Goal: Task Accomplishment & Management: Complete application form

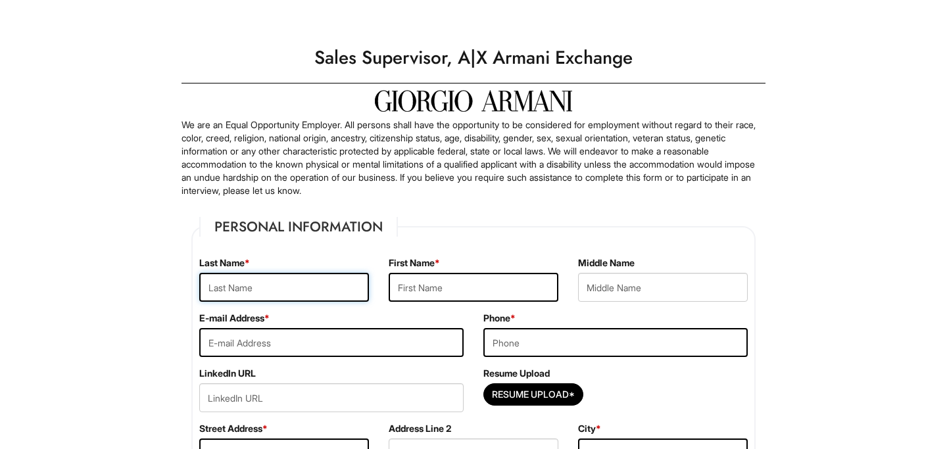
click at [210, 287] on input "text" at bounding box center [284, 287] width 170 height 29
type input "[PERSON_NAME]"
type input "R"
type input "[EMAIL_ADDRESS][DOMAIN_NAME]"
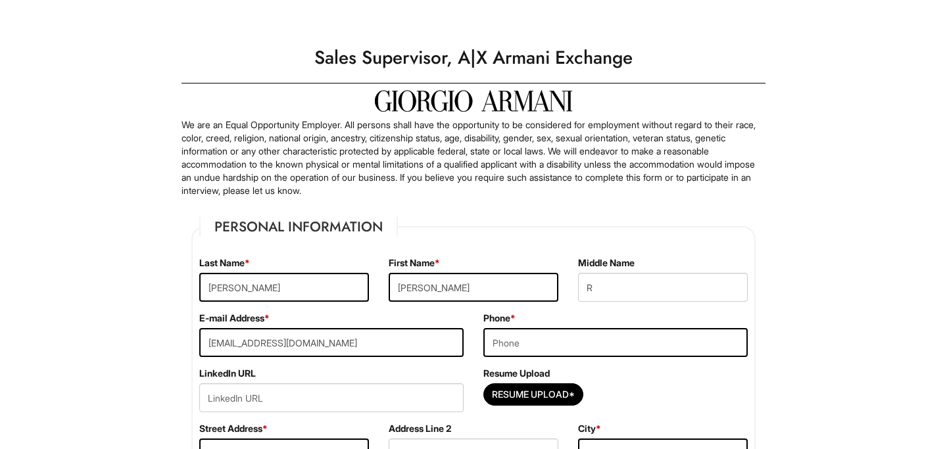
type input "9175727435"
type input "[STREET_ADDRESS]"
type input "[GEOGRAPHIC_DATA]"
select select "CA"
type input "90039"
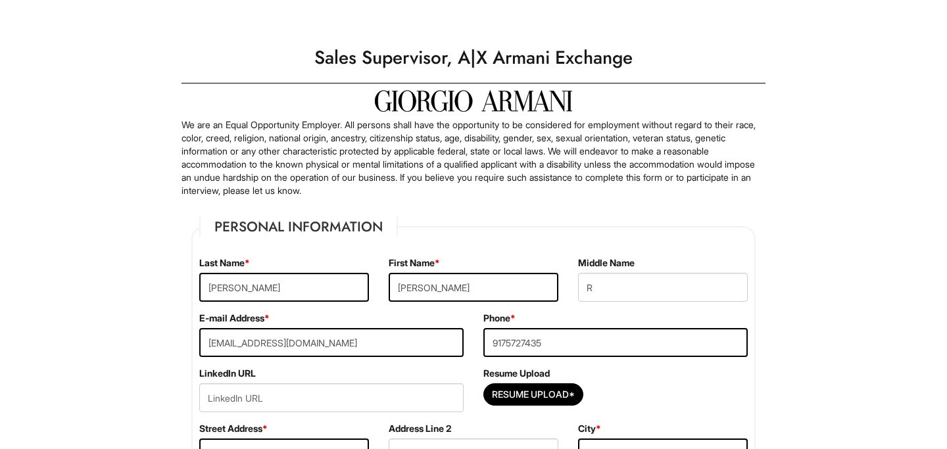
select select "[GEOGRAPHIC_DATA]"
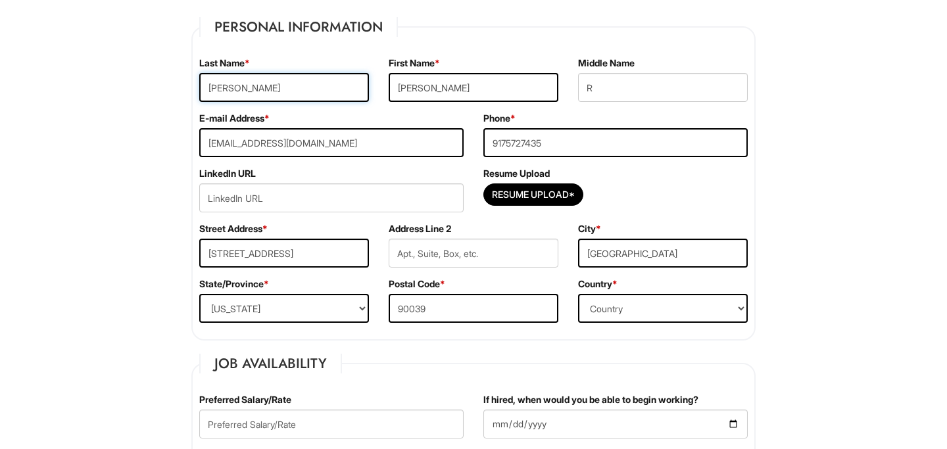
scroll to position [203, 0]
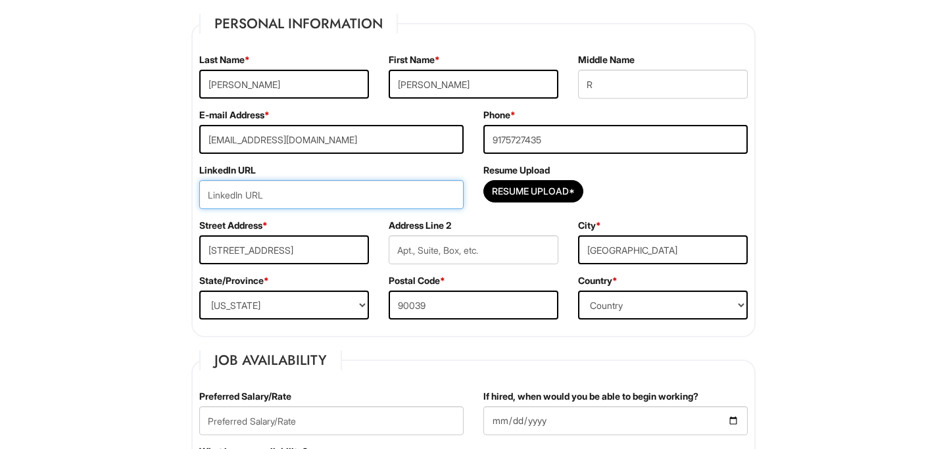
click at [239, 195] on input "url" at bounding box center [331, 194] width 264 height 29
type input "http: [DOMAIN_NAME][URL]"
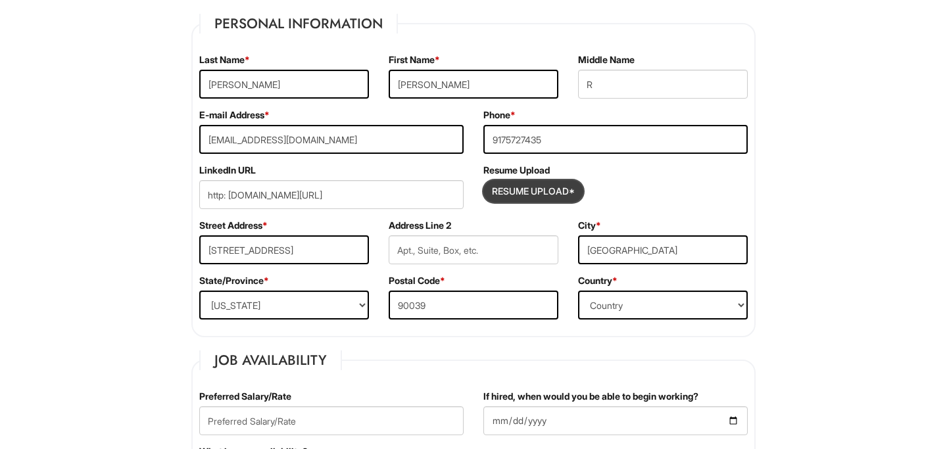
click at [526, 189] on input "Resume Upload*" at bounding box center [533, 191] width 99 height 21
type input "C:\fakepath\RESUME_Benesch_APR2025 - Google Docs.pdf"
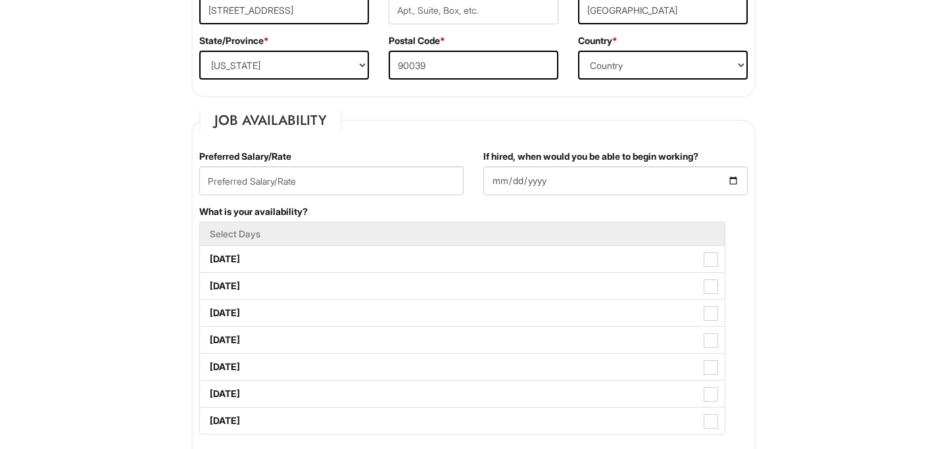
scroll to position [447, 0]
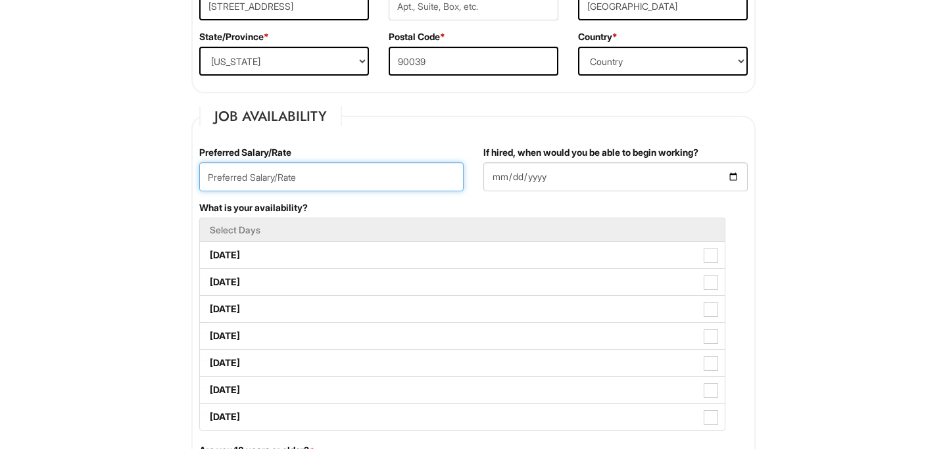
click at [309, 177] on input "text" at bounding box center [331, 176] width 264 height 29
type input "4"
type input "%"
type input "$22.00 hr"
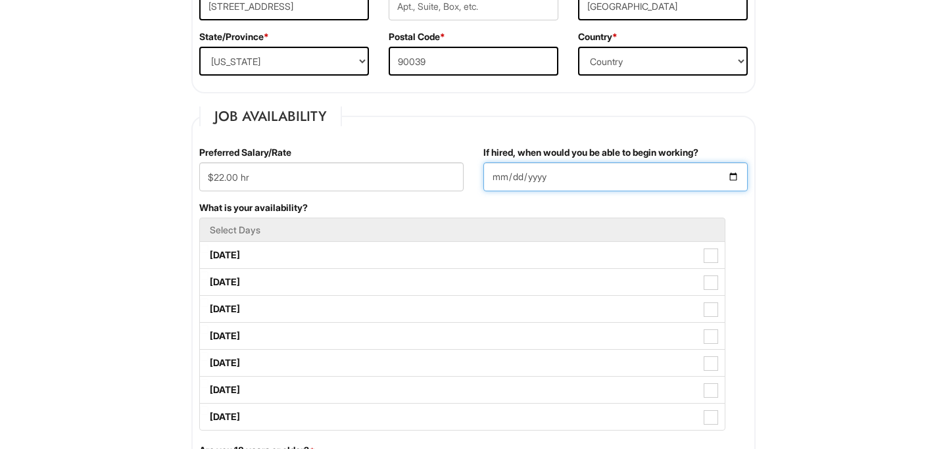
click at [504, 177] on input "If hired, when would you be able to begin working?" at bounding box center [615, 176] width 264 height 29
type input "[DATE]"
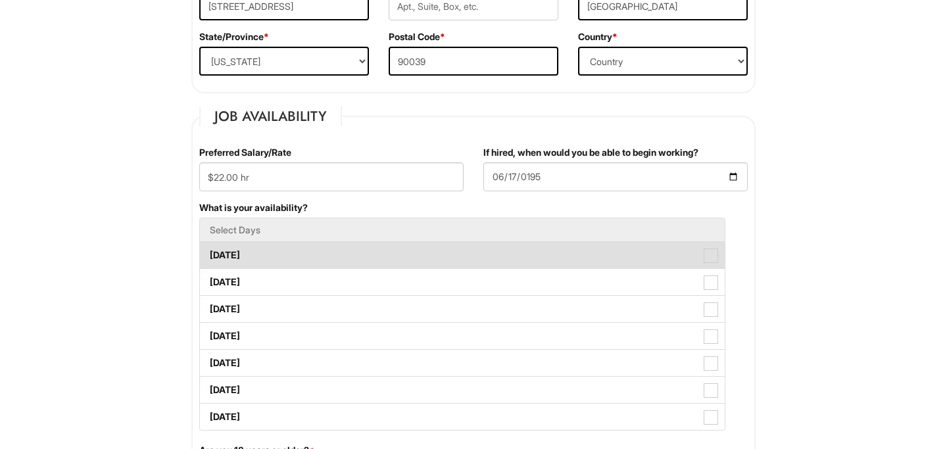
click at [294, 255] on label "[DATE]" at bounding box center [462, 255] width 525 height 26
click at [208, 253] on Available_Monday "[DATE]" at bounding box center [204, 249] width 9 height 9
checkbox Available_Monday "true"
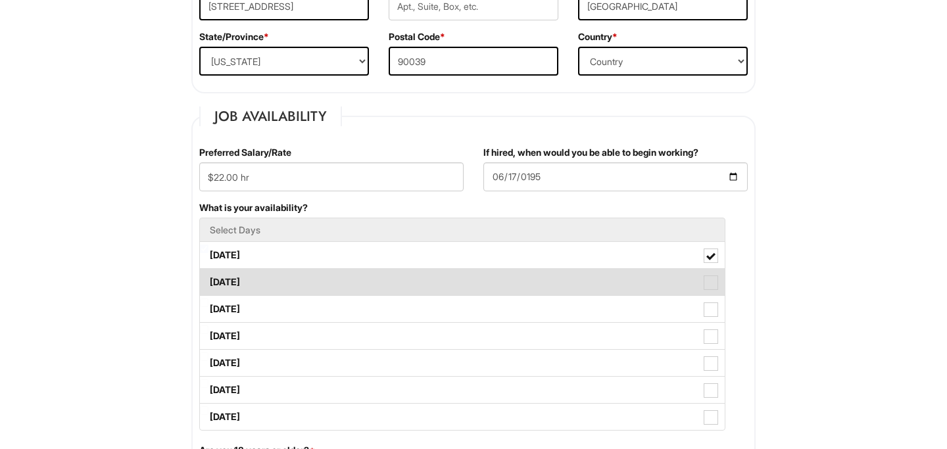
click at [714, 279] on span at bounding box center [710, 282] width 14 height 14
click at [208, 279] on Available_Tuesday "[DATE]" at bounding box center [204, 275] width 9 height 9
checkbox Available_Tuesday "true"
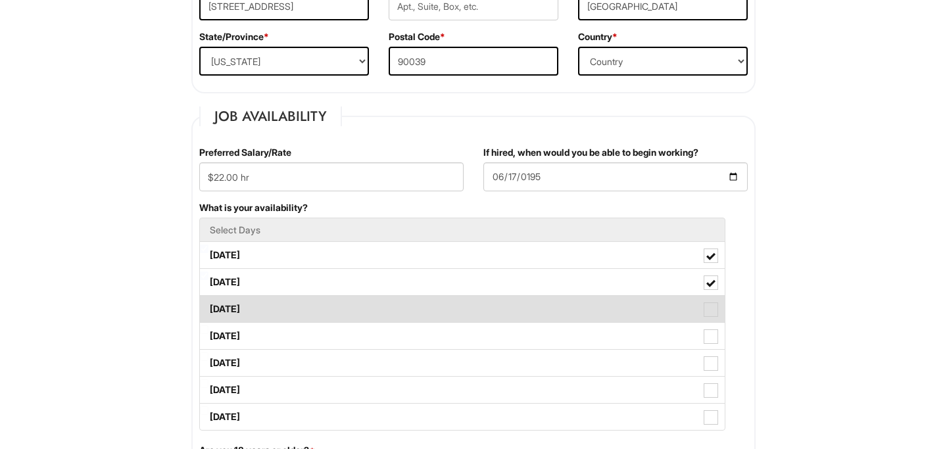
click at [714, 307] on span at bounding box center [710, 309] width 14 height 14
click at [208, 307] on Available_Wednesday "[DATE]" at bounding box center [204, 302] width 9 height 9
checkbox Available_Wednesday "true"
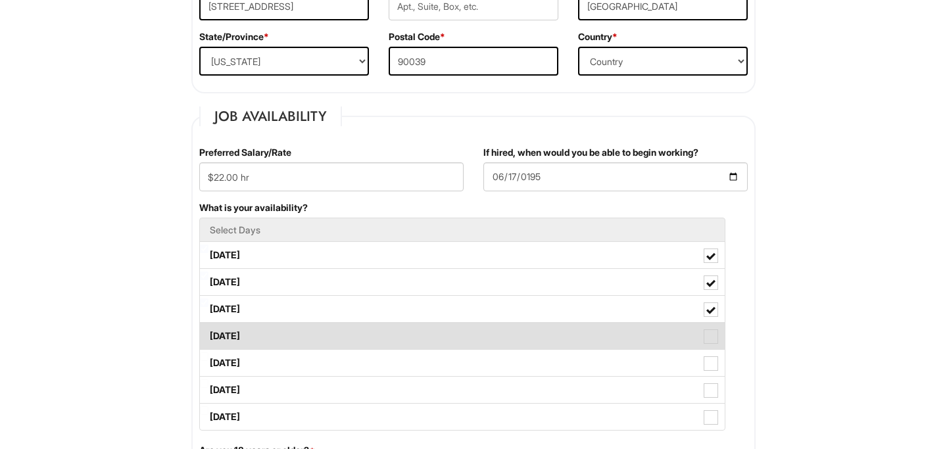
click at [713, 335] on span at bounding box center [710, 336] width 14 height 14
click at [208, 334] on Available_Thursday "[DATE]" at bounding box center [204, 329] width 9 height 9
checkbox Available_Thursday "true"
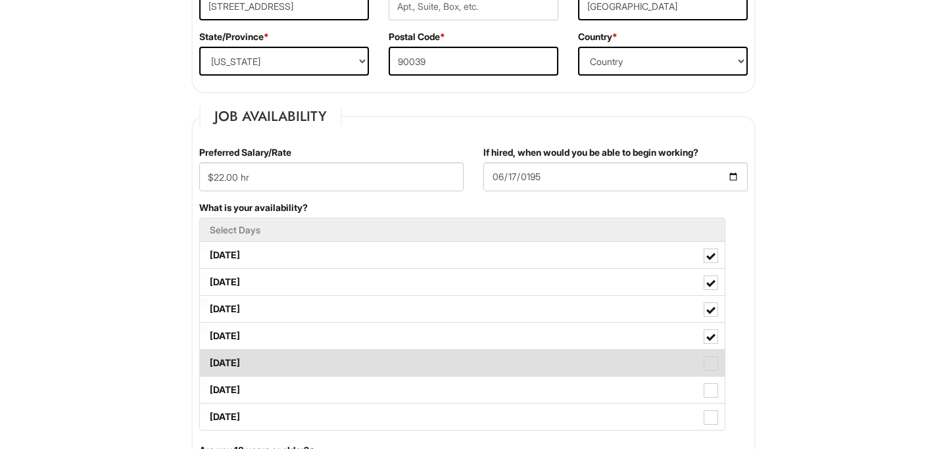
click at [711, 370] on span at bounding box center [710, 363] width 14 height 14
click at [208, 361] on Available_Friday "[DATE]" at bounding box center [204, 356] width 9 height 9
checkbox Available_Friday "true"
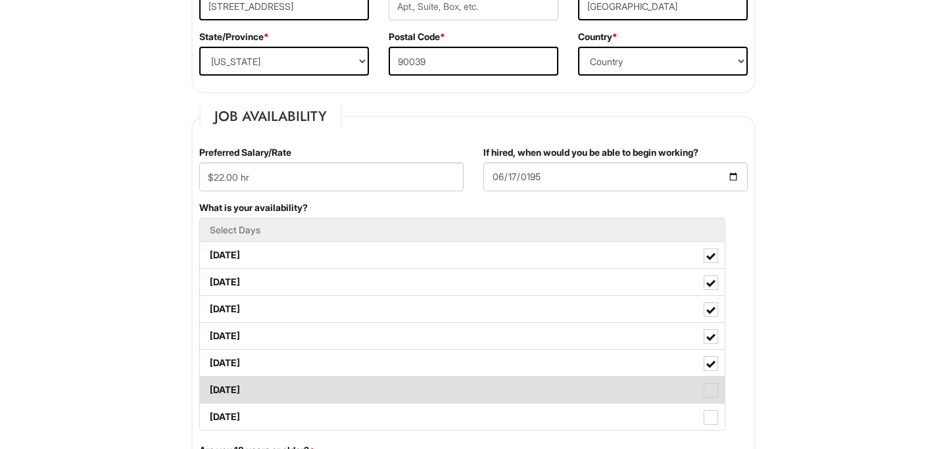
click at [713, 388] on span at bounding box center [710, 390] width 14 height 14
click at [208, 388] on Available_Saturday "[DATE]" at bounding box center [204, 383] width 9 height 9
checkbox Available_Saturday "true"
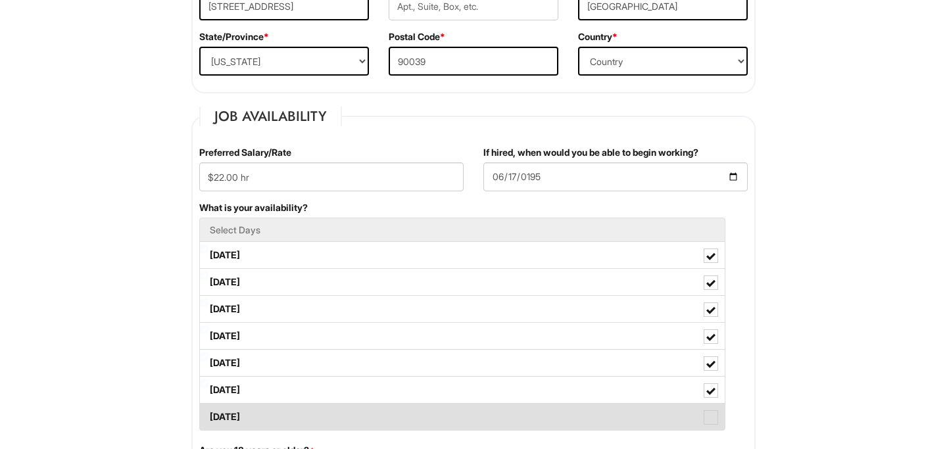
click at [709, 417] on span at bounding box center [710, 417] width 14 height 14
click at [208, 415] on Available_Sunday "[DATE]" at bounding box center [204, 410] width 9 height 9
checkbox Available_Sunday "true"
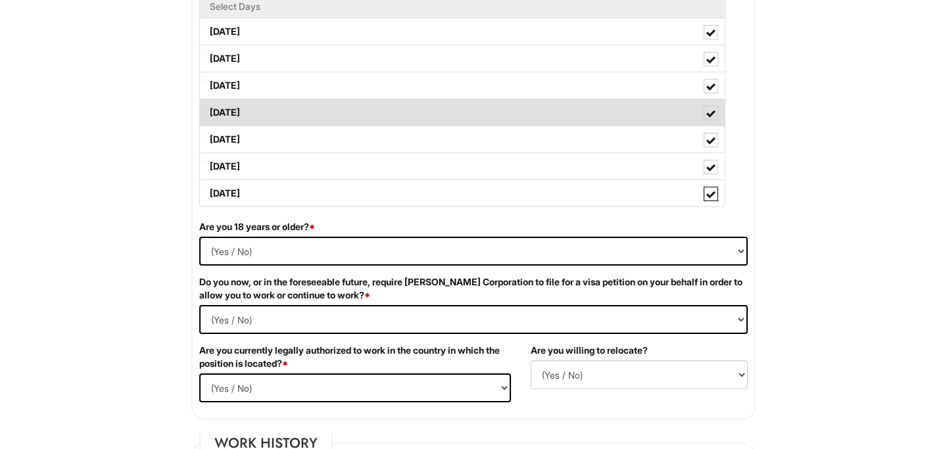
scroll to position [672, 0]
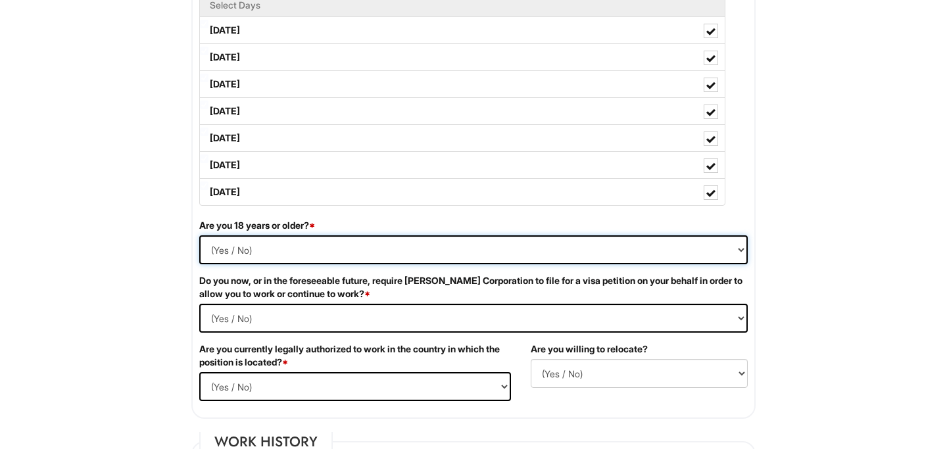
click at [224, 247] on select "(Yes / No) Yes No" at bounding box center [473, 249] width 548 height 29
select select "Yes"
click at [199, 235] on select "(Yes / No) Yes No" at bounding box center [473, 249] width 548 height 29
click at [246, 318] on Required "(Yes / No) Yes No" at bounding box center [473, 318] width 548 height 29
select Required "No"
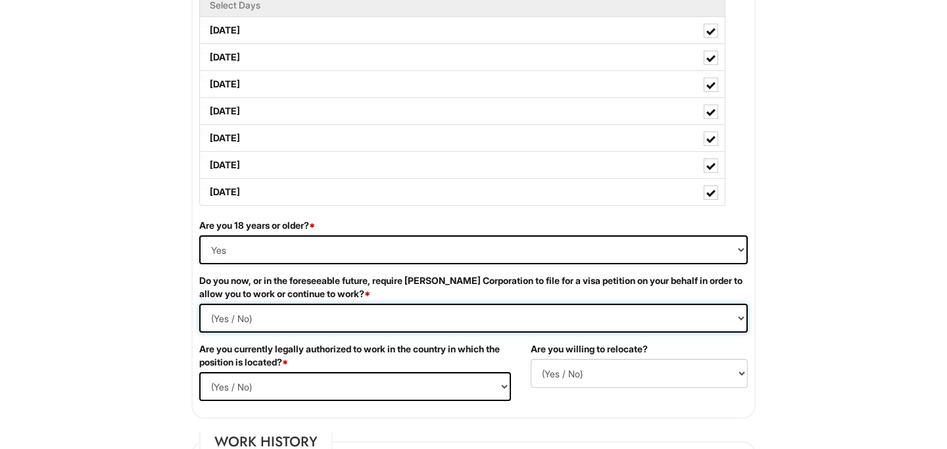
click at [199, 304] on Required "(Yes / No) Yes No" at bounding box center [473, 318] width 548 height 29
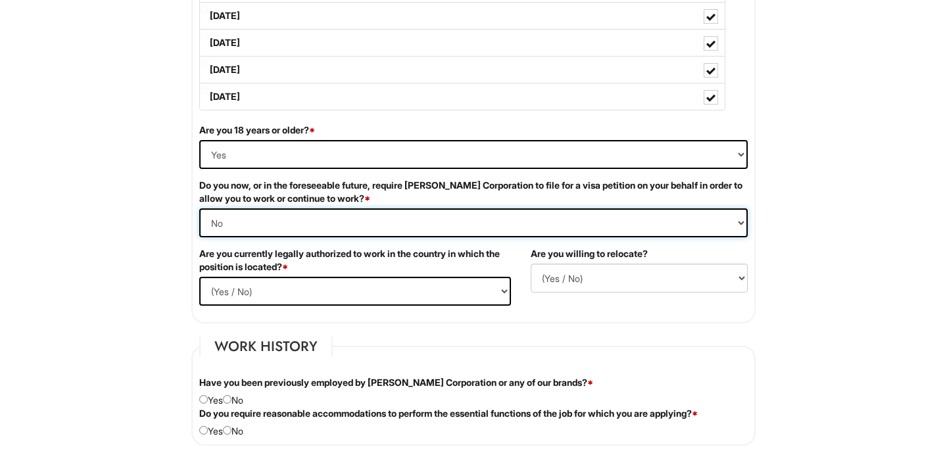
scroll to position [772, 0]
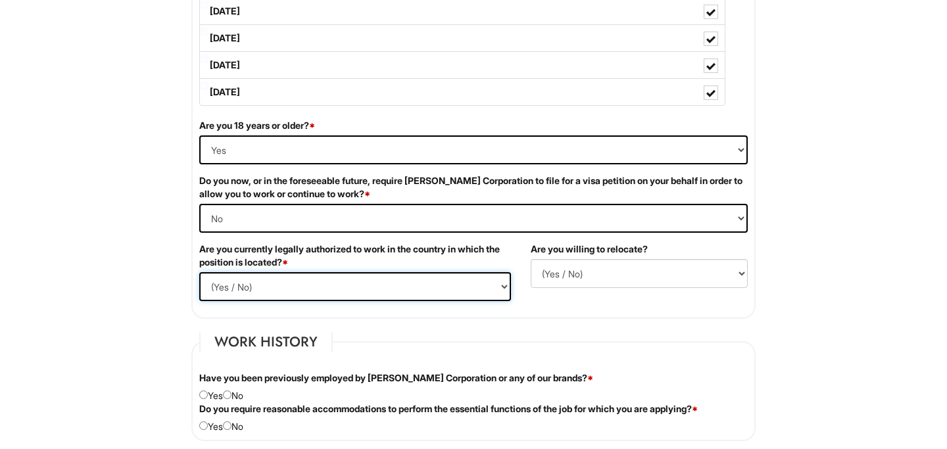
click at [226, 282] on select "(Yes / No) Yes No" at bounding box center [355, 286] width 312 height 29
select select "Yes"
click at [199, 272] on select "(Yes / No) Yes No" at bounding box center [355, 286] width 312 height 29
click at [578, 273] on select "(Yes / No) No Yes" at bounding box center [639, 273] width 217 height 29
select select "N"
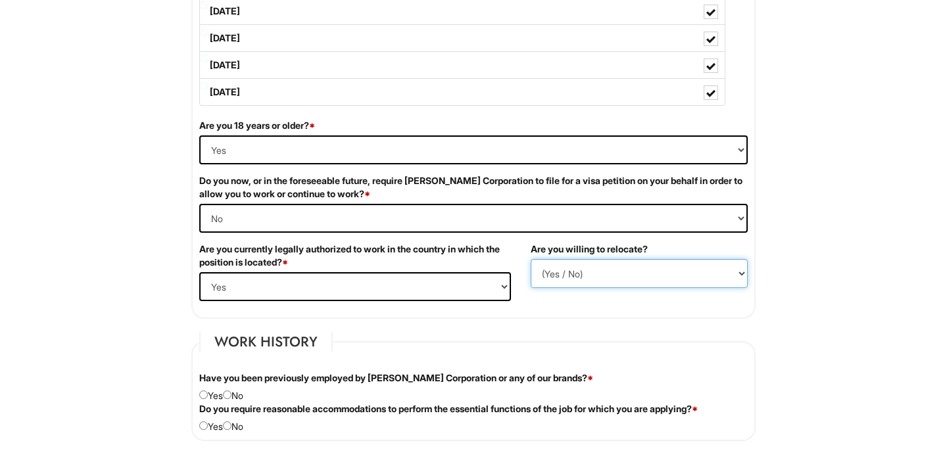
click at [531, 259] on select "(Yes / No) No Yes" at bounding box center [639, 273] width 217 height 29
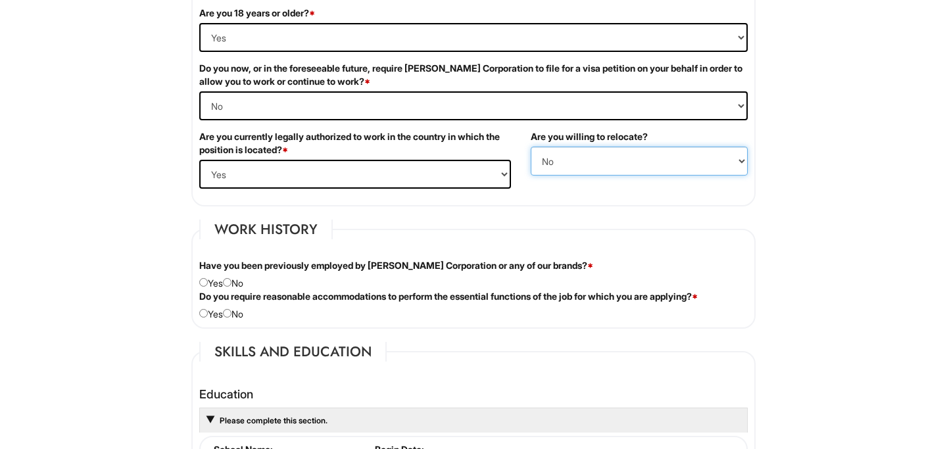
scroll to position [885, 0]
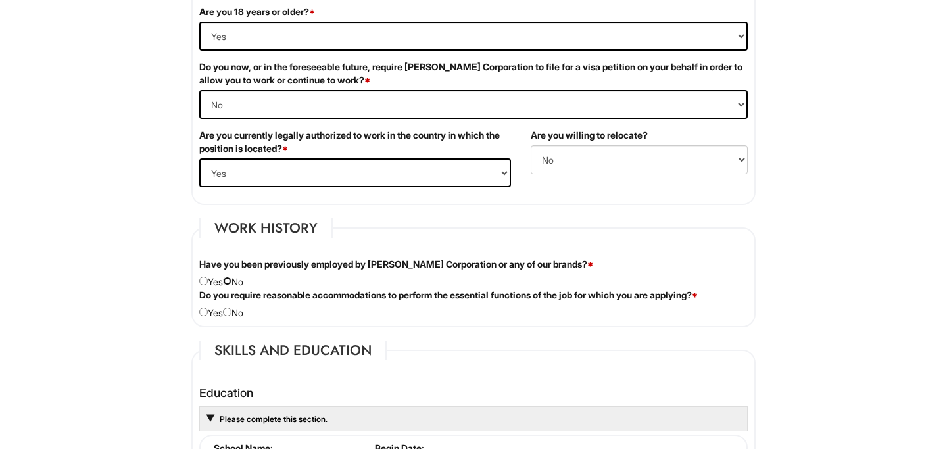
click at [231, 279] on input "radio" at bounding box center [227, 281] width 9 height 9
radio input "true"
click at [231, 312] on input "radio" at bounding box center [227, 312] width 9 height 9
radio input "true"
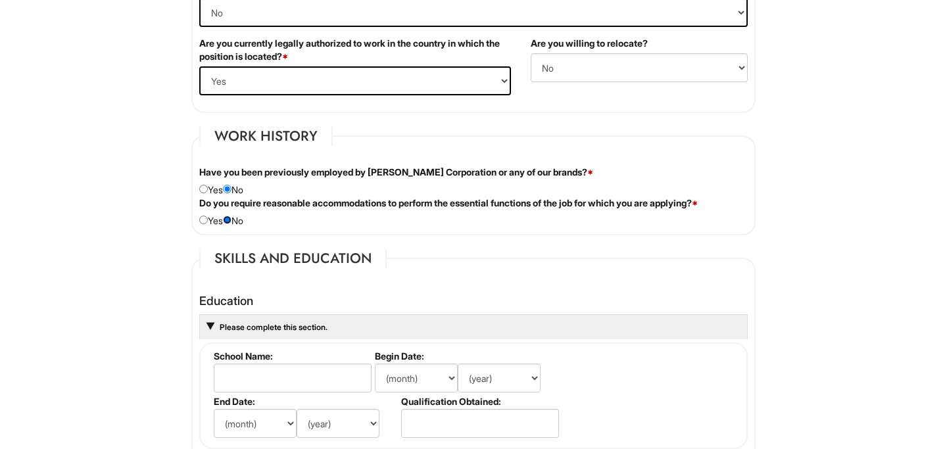
scroll to position [979, 0]
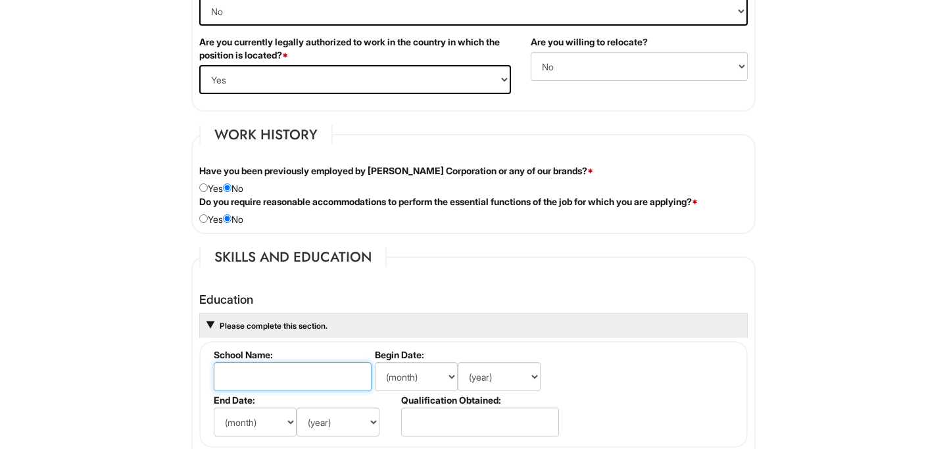
click at [225, 375] on input "text" at bounding box center [293, 376] width 158 height 29
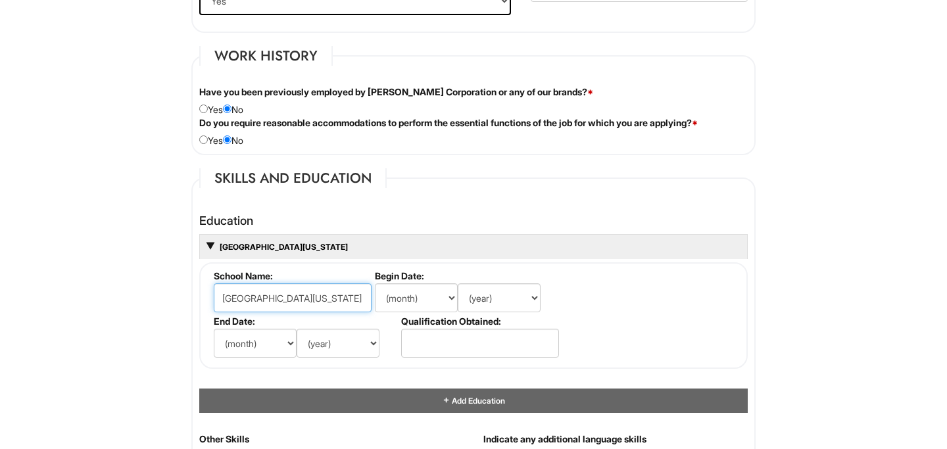
scroll to position [1061, 0]
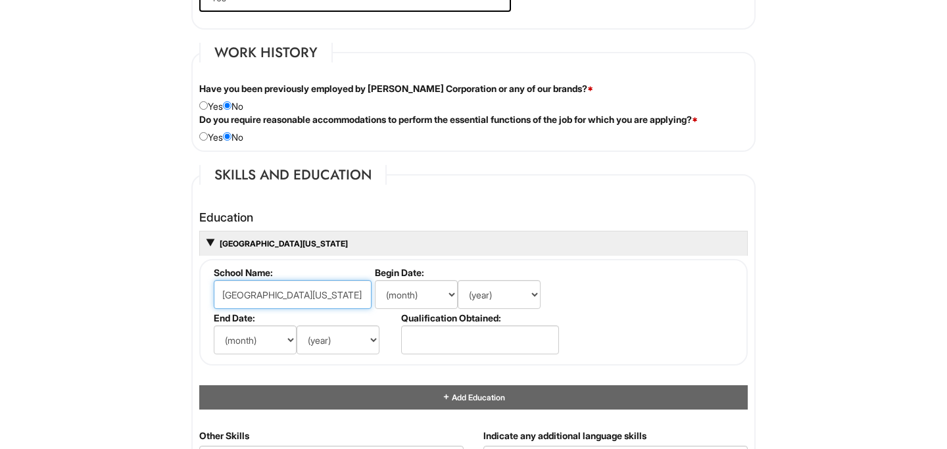
type input "[GEOGRAPHIC_DATA][US_STATE]"
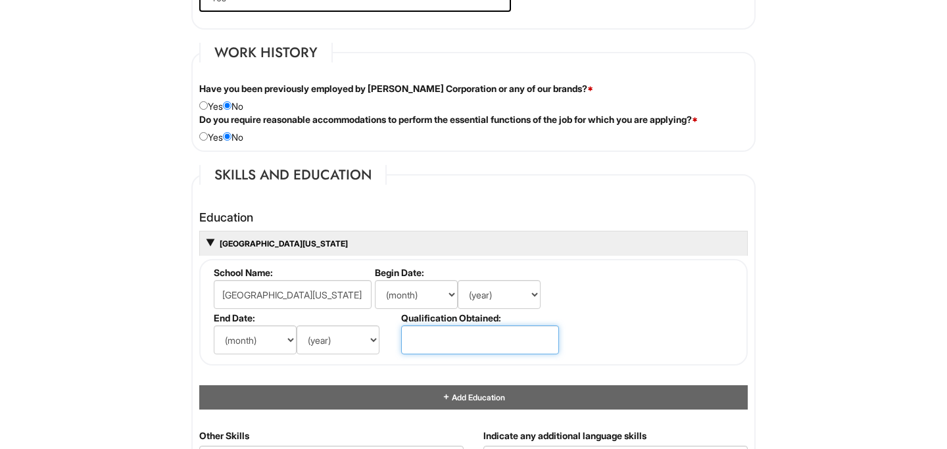
click at [413, 337] on input "text" at bounding box center [480, 339] width 158 height 29
type input "Bachelor"
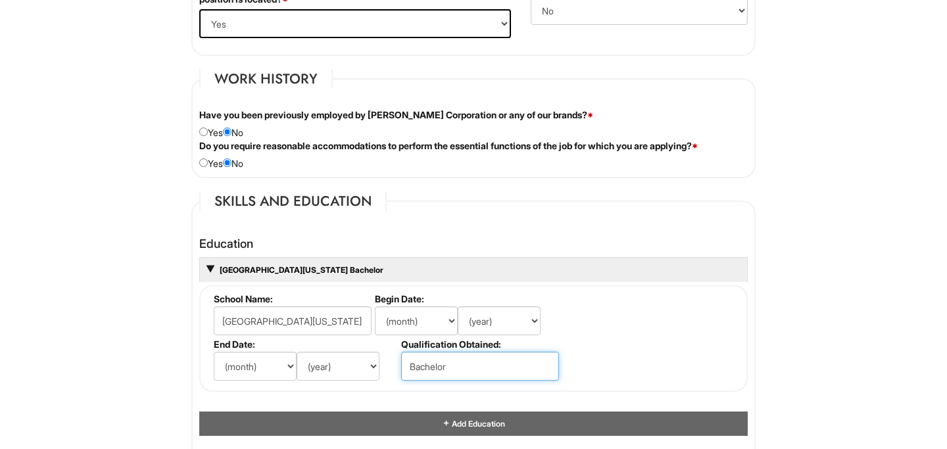
scroll to position [80, 0]
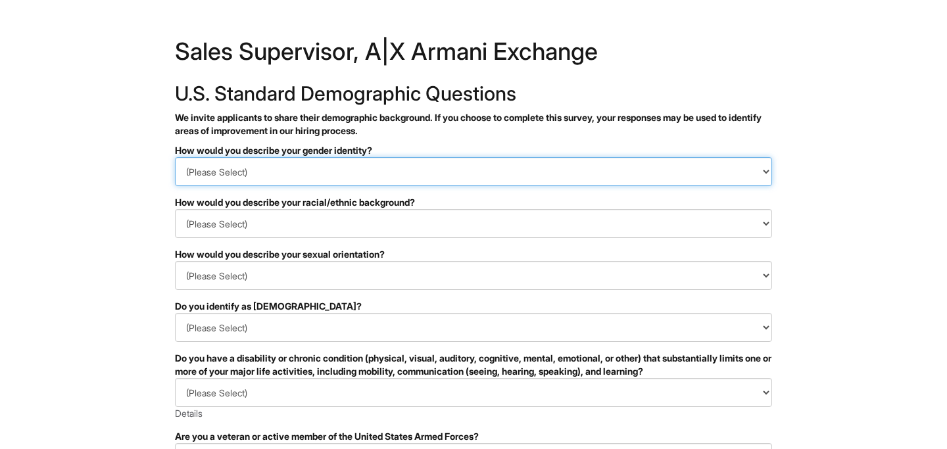
click at [239, 172] on select "(Please Select) Man Woman Non-binary I prefer to self-describe I don't wish to …" at bounding box center [473, 171] width 597 height 29
select select "Man"
click at [175, 157] on select "(Please Select) Man Woman Non-binary I prefer to self-describe I don't wish to …" at bounding box center [473, 171] width 597 height 29
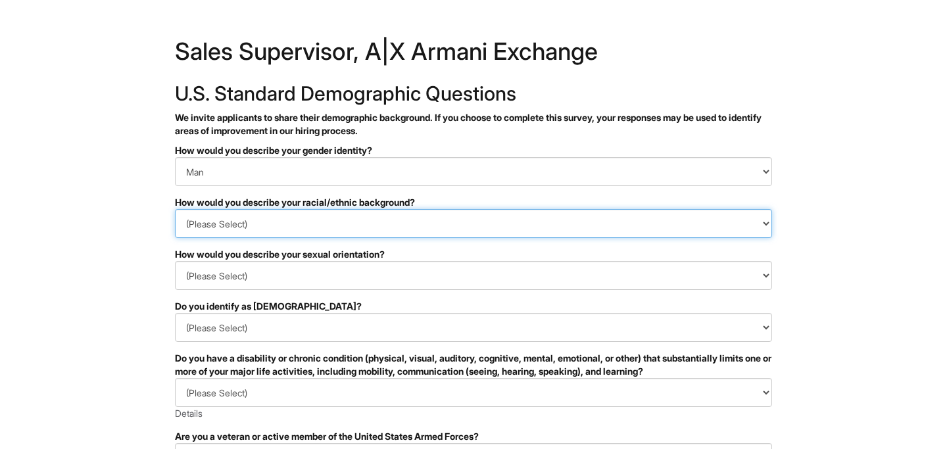
click at [235, 223] on select "(Please Select) Black or of African descent East Asian Hispanic, Latinx or of S…" at bounding box center [473, 223] width 597 height 29
select select "White or European"
click at [175, 209] on select "(Please Select) Black or of African descent East Asian Hispanic, Latinx or of S…" at bounding box center [473, 223] width 597 height 29
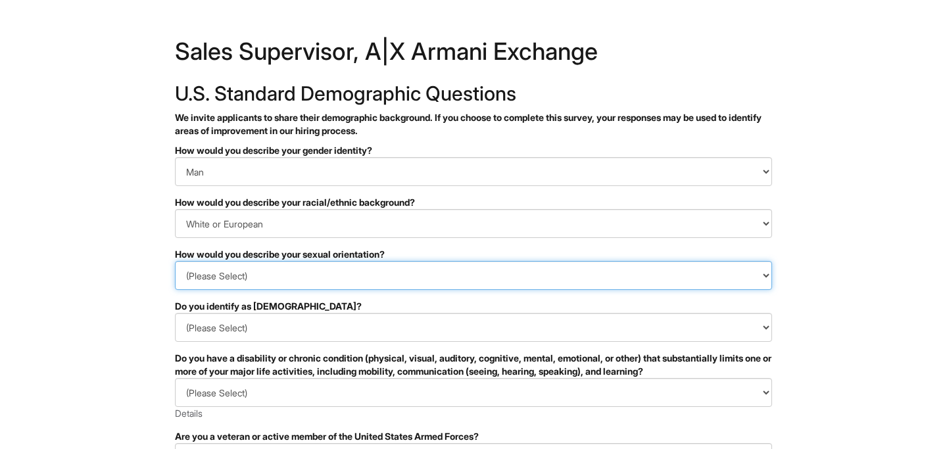
click at [230, 276] on select "(Please Select) Asexual Bisexual and/or pansexual Gay Heterosexual Lesbian Quee…" at bounding box center [473, 275] width 597 height 29
select select "Heterosexual"
click at [175, 261] on select "(Please Select) Asexual Bisexual and/or pansexual Gay Heterosexual Lesbian Quee…" at bounding box center [473, 275] width 597 height 29
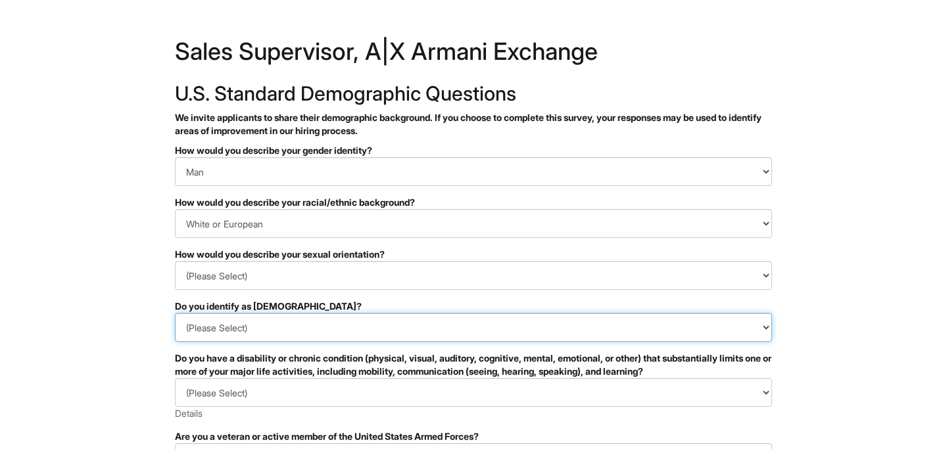
click at [237, 325] on select "(Please Select) Yes No I prefer to self-describe I don't wish to answer" at bounding box center [473, 327] width 597 height 29
select select "No"
click at [175, 313] on select "(Please Select) Yes No I prefer to self-describe I don't wish to answer" at bounding box center [473, 327] width 597 height 29
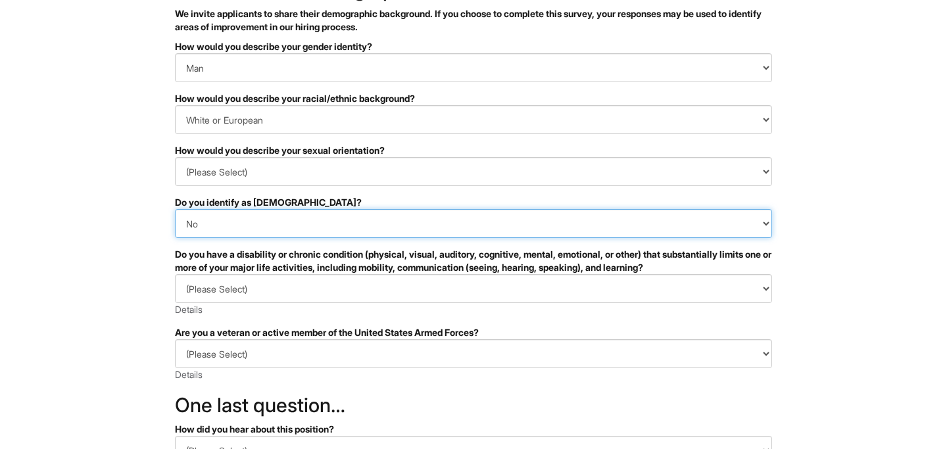
scroll to position [106, 0]
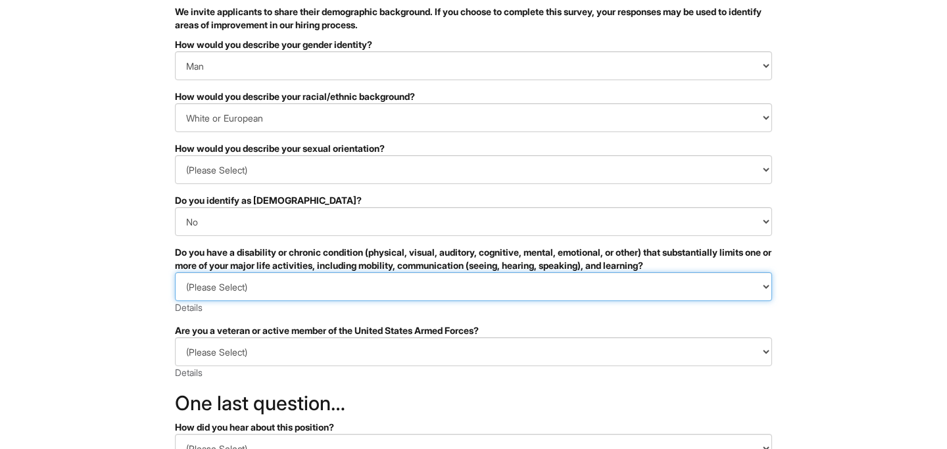
click at [235, 285] on select "(Please Select) YES, I HAVE A DISABILITY (or previously had a disability) NO, I…" at bounding box center [473, 286] width 597 height 29
select select "NO, I DON'T HAVE A DISABILITY"
click at [175, 272] on select "(Please Select) YES, I HAVE A DISABILITY (or previously had a disability) NO, I…" at bounding box center [473, 286] width 597 height 29
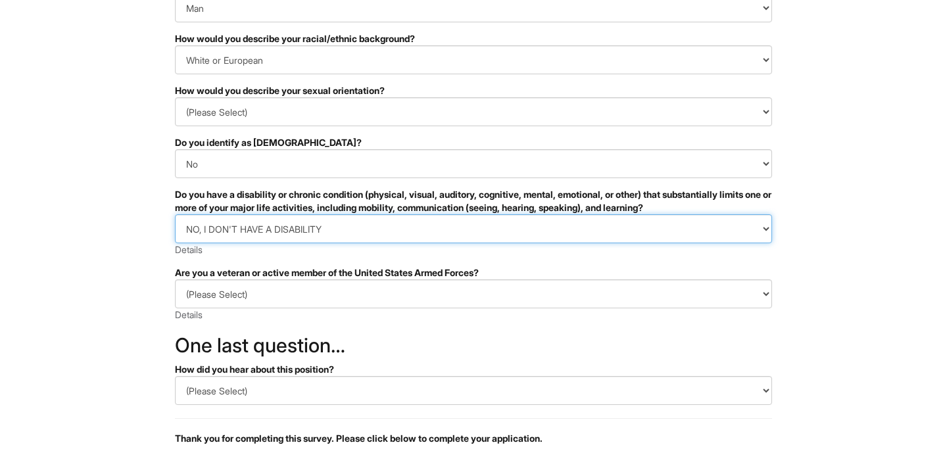
scroll to position [162, 0]
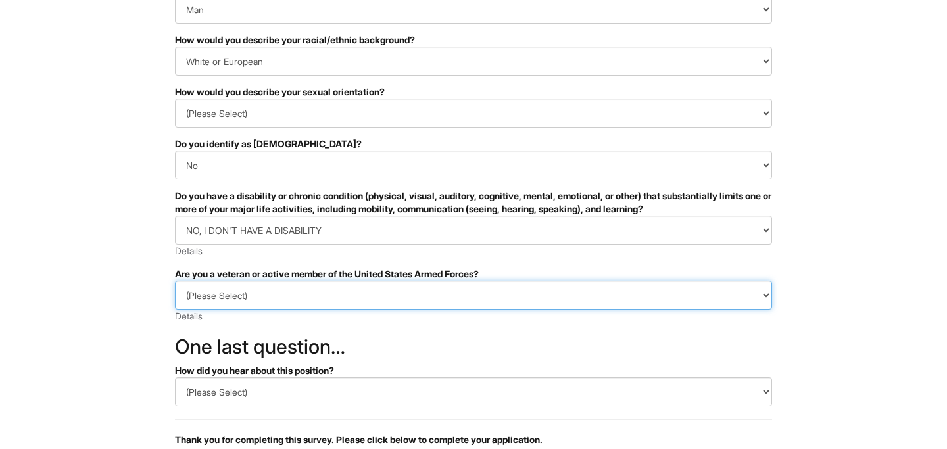
click at [218, 295] on select "(Please Select) I IDENTIFY AS ONE OR MORE OF THE CLASSIFICATIONS OF PROTECTED V…" at bounding box center [473, 295] width 597 height 29
select select "I AM NOT A PROTECTED VETERAN"
click at [175, 281] on select "(Please Select) I IDENTIFY AS ONE OR MORE OF THE CLASSIFICATIONS OF PROTECTED V…" at bounding box center [473, 295] width 597 height 29
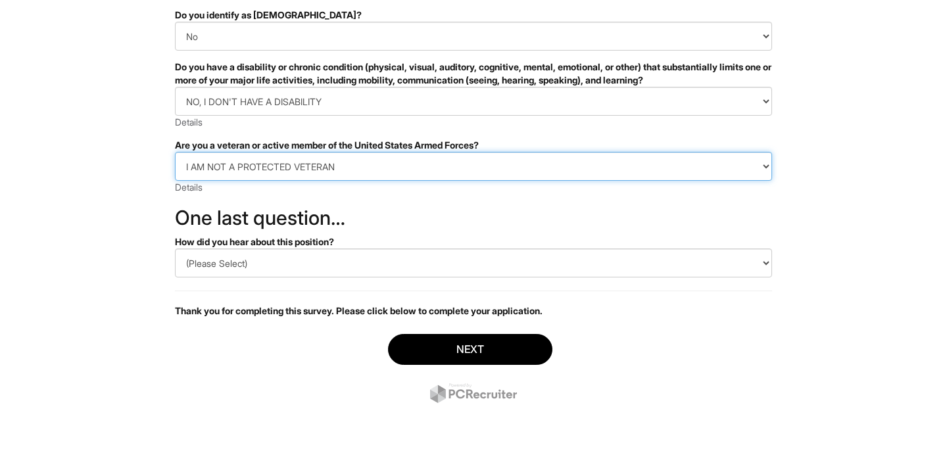
scroll to position [290, 0]
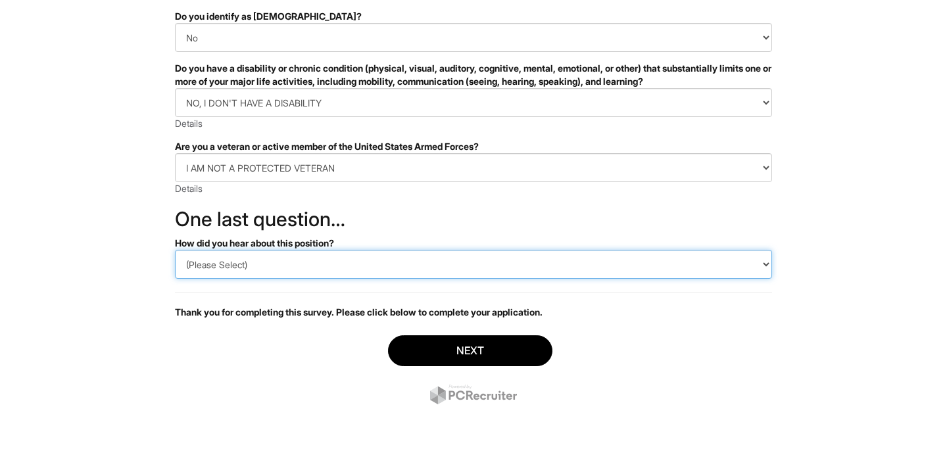
click at [236, 262] on select "(Please Select) CareerBuilder Indeed LinkedIn Monster Referral Other" at bounding box center [473, 264] width 597 height 29
select select "Indeed"
click at [175, 250] on select "(Please Select) CareerBuilder Indeed LinkedIn Monster Referral Other" at bounding box center [473, 264] width 597 height 29
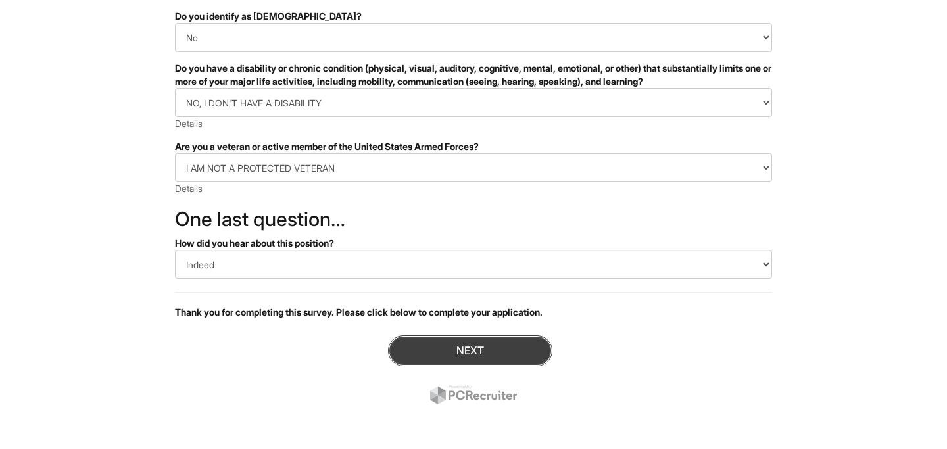
click at [464, 347] on button "Next" at bounding box center [470, 350] width 164 height 31
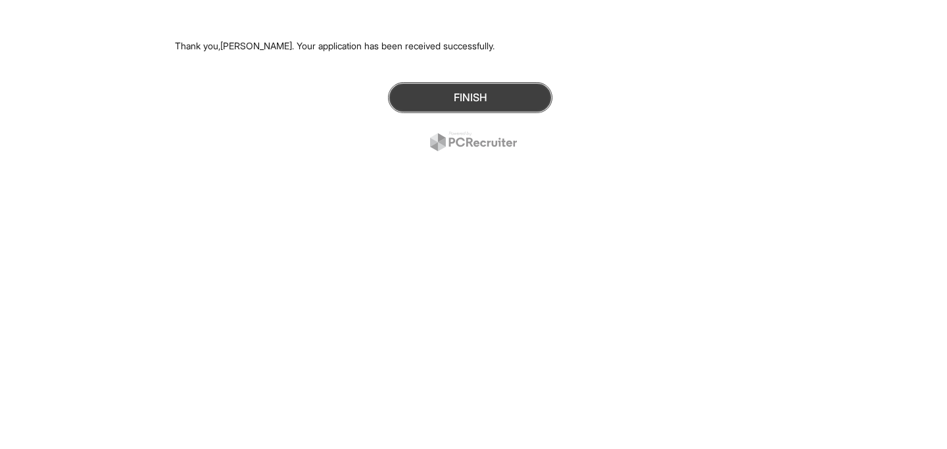
click at [484, 96] on button "Finish" at bounding box center [470, 97] width 164 height 31
